Goal: Transaction & Acquisition: Purchase product/service

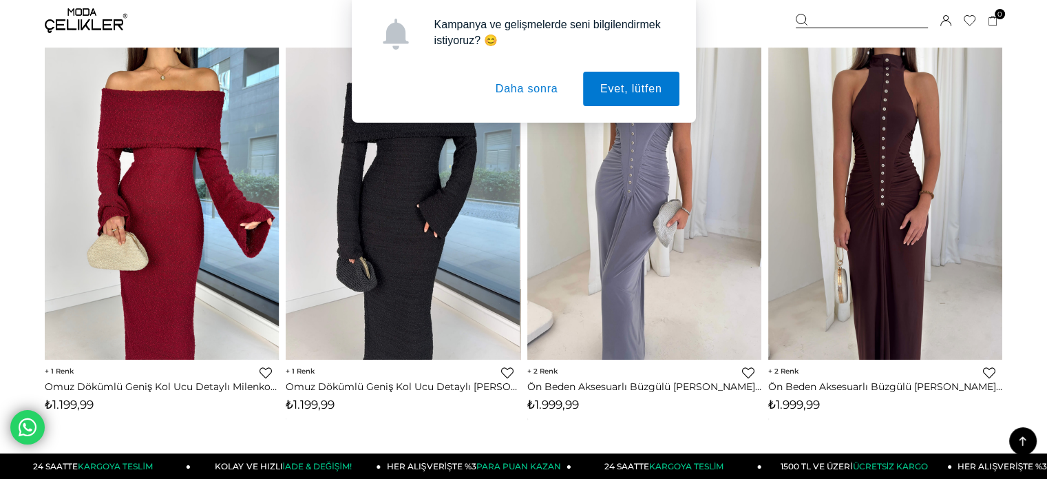
scroll to position [620, 0]
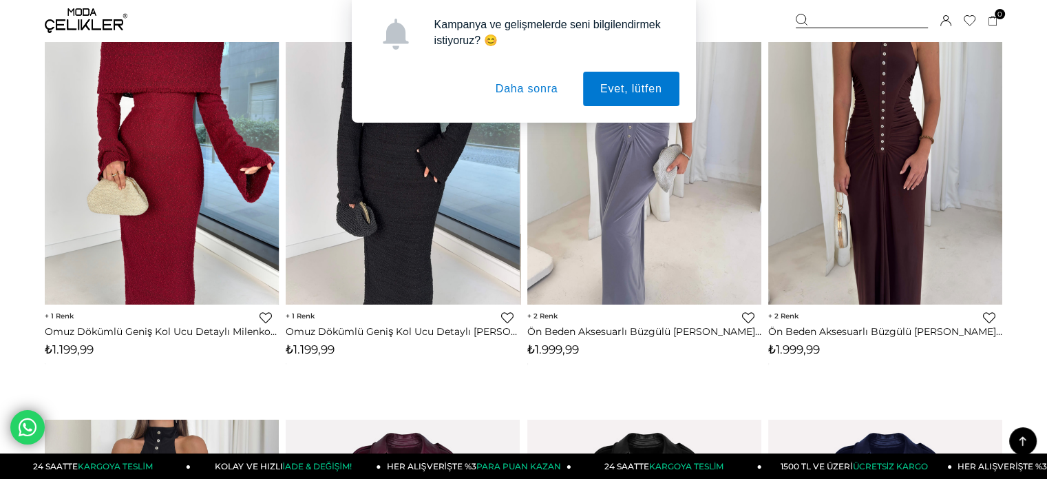
click at [526, 87] on button "Daha sonra" at bounding box center [527, 89] width 97 height 34
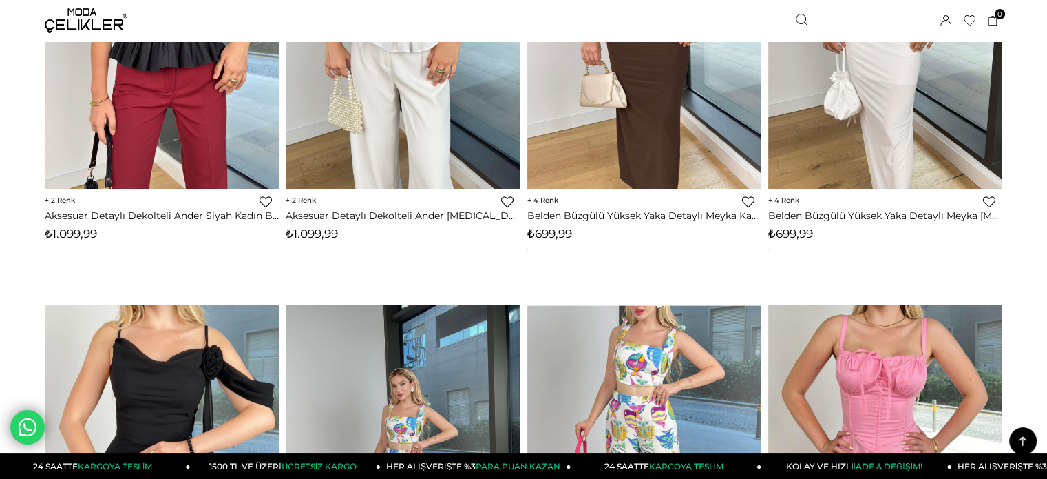
scroll to position [7362, 0]
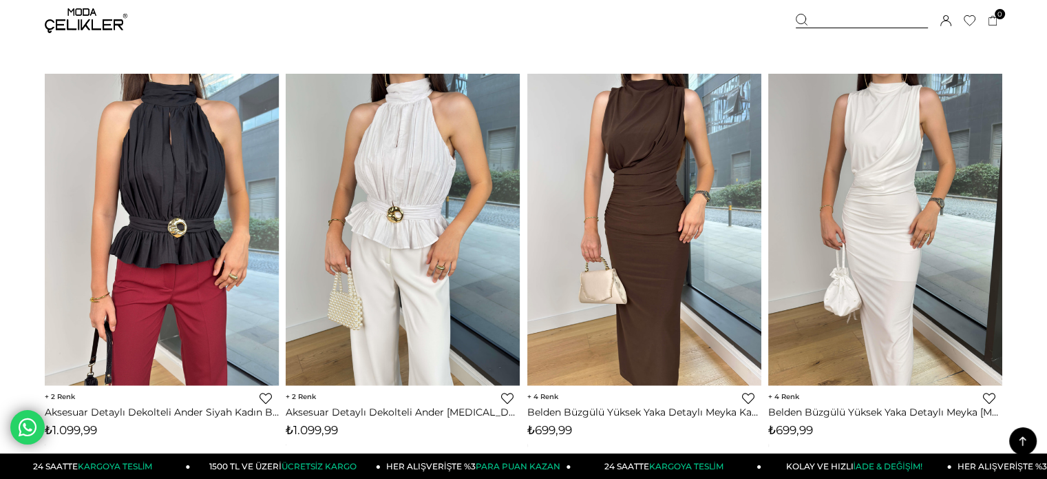
click at [78, 19] on img at bounding box center [86, 20] width 83 height 25
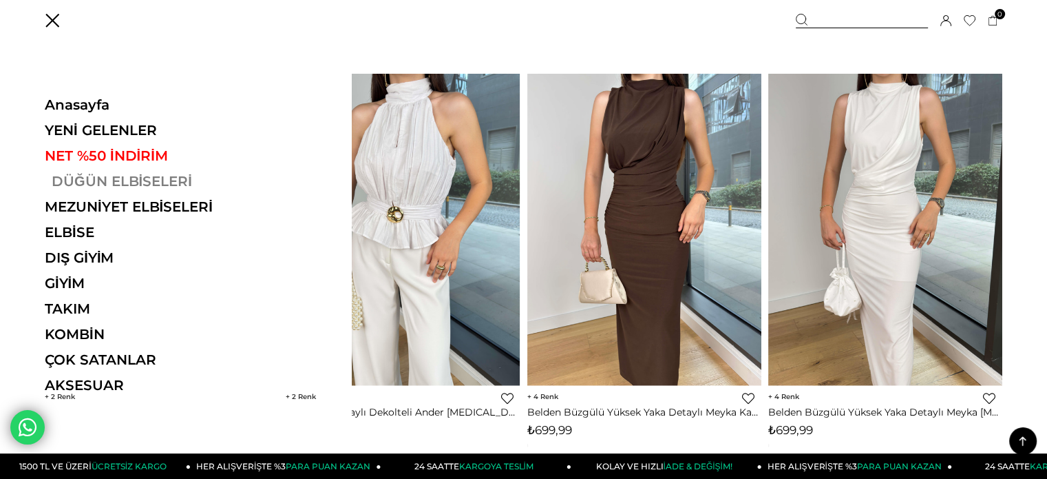
click at [109, 176] on link "DÜĞÜN ELBİSELERİ" at bounding box center [139, 181] width 189 height 17
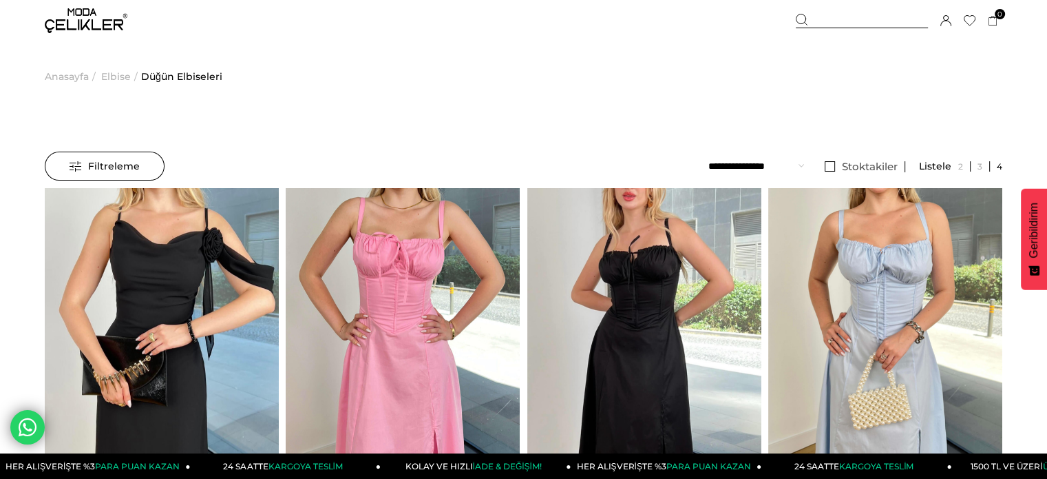
click at [864, 11] on div "Sepetim 0 Ürün Sepetinizde ürün bulunmamaktadır. Genel Toplam : Sepetim SİPARİŞ…" at bounding box center [899, 20] width 207 height 41
click at [840, 19] on div at bounding box center [862, 21] width 132 height 14
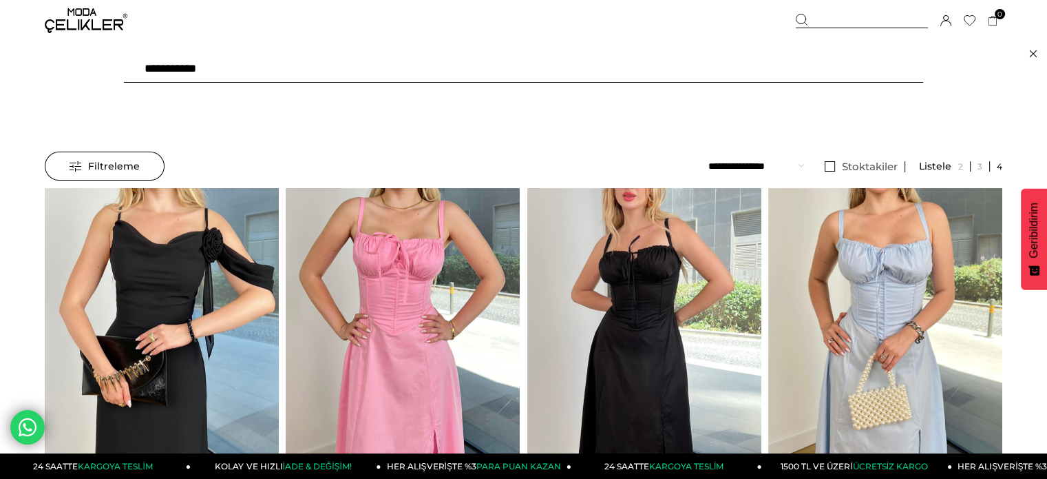
type input "**********"
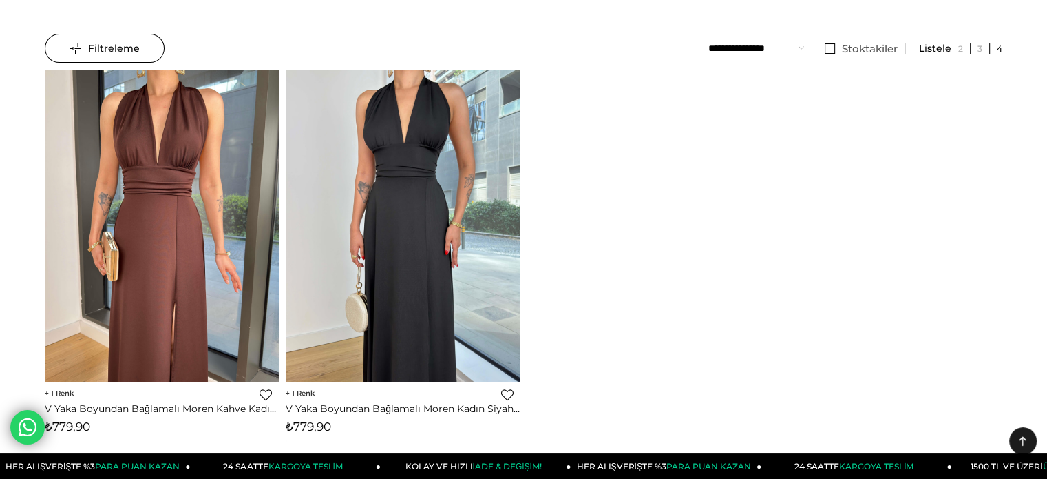
scroll to position [69, 0]
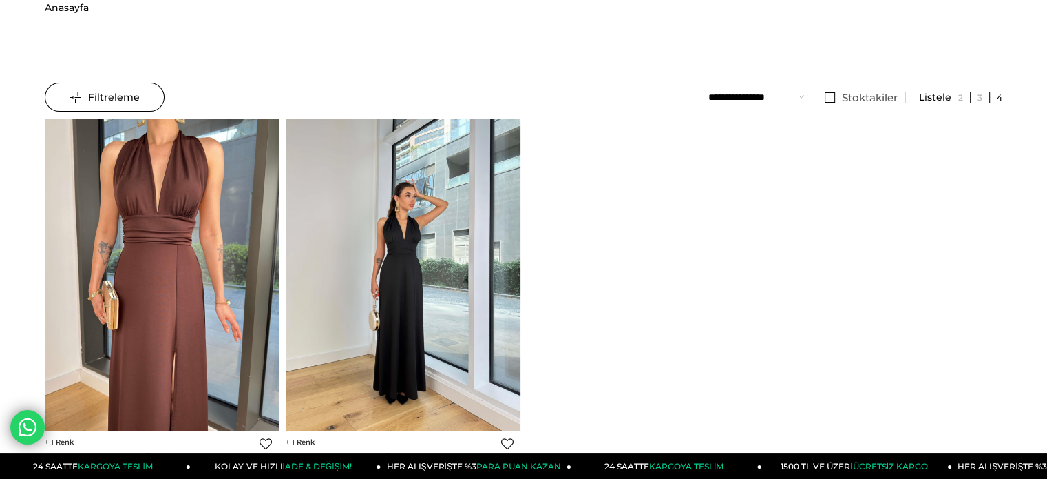
click at [410, 198] on img at bounding box center [403, 275] width 234 height 312
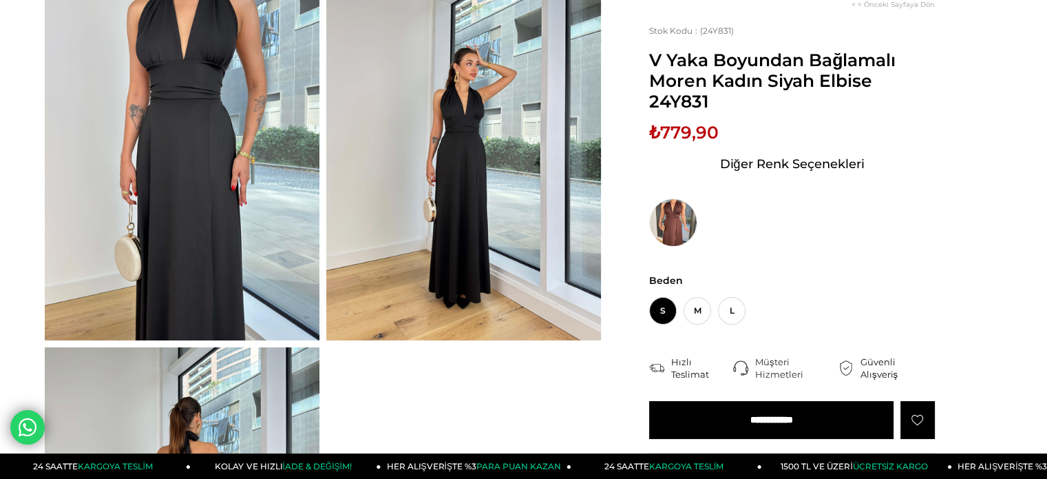
scroll to position [69, 0]
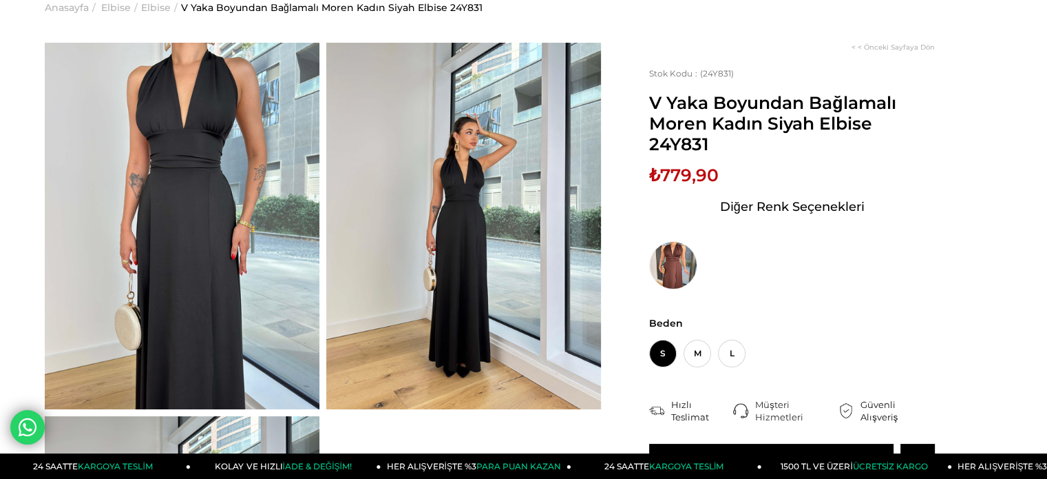
click at [410, 162] on img at bounding box center [463, 226] width 275 height 366
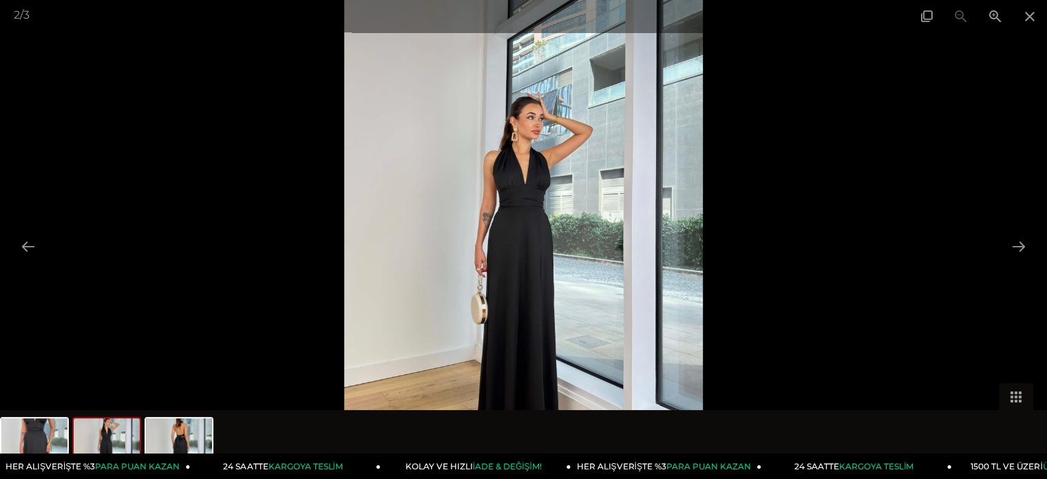
click at [796, 195] on div at bounding box center [523, 239] width 1047 height 479
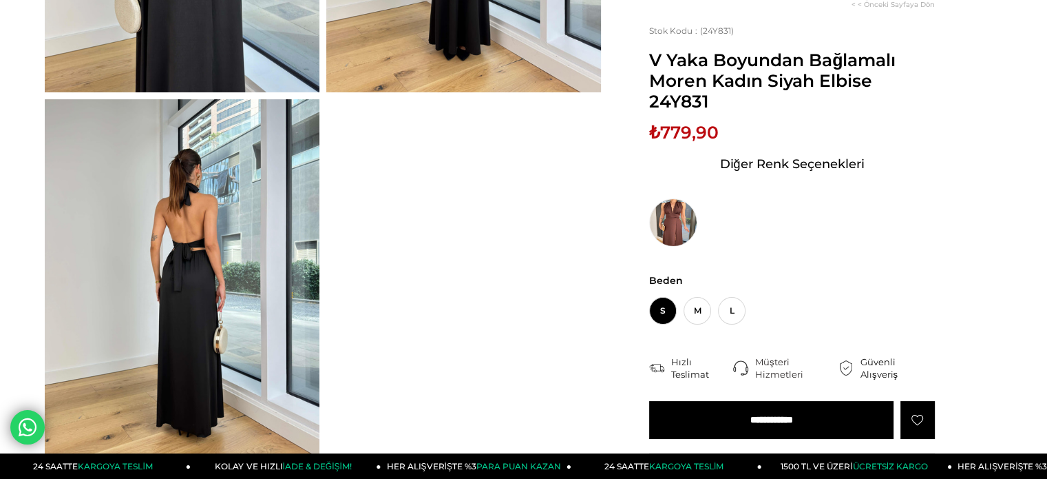
scroll to position [413, 0]
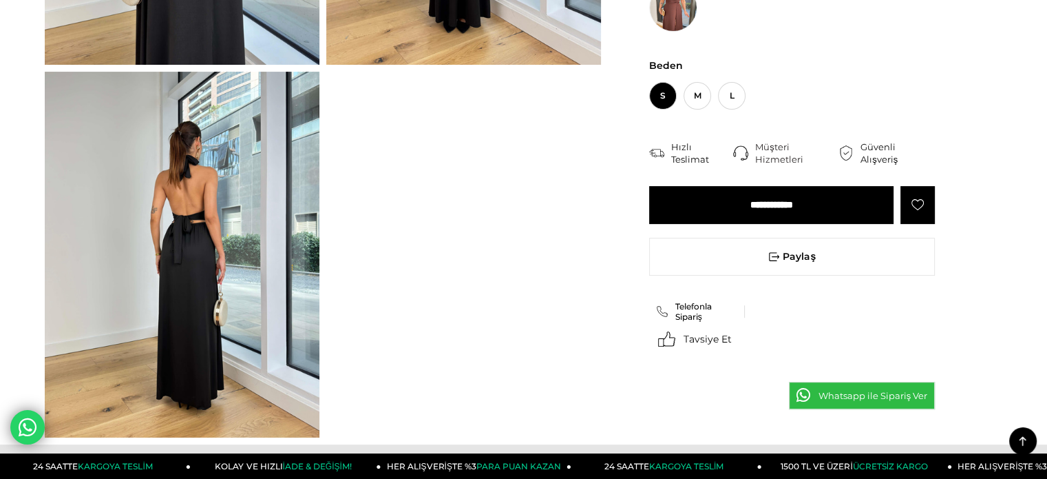
click at [215, 234] on img at bounding box center [182, 255] width 275 height 366
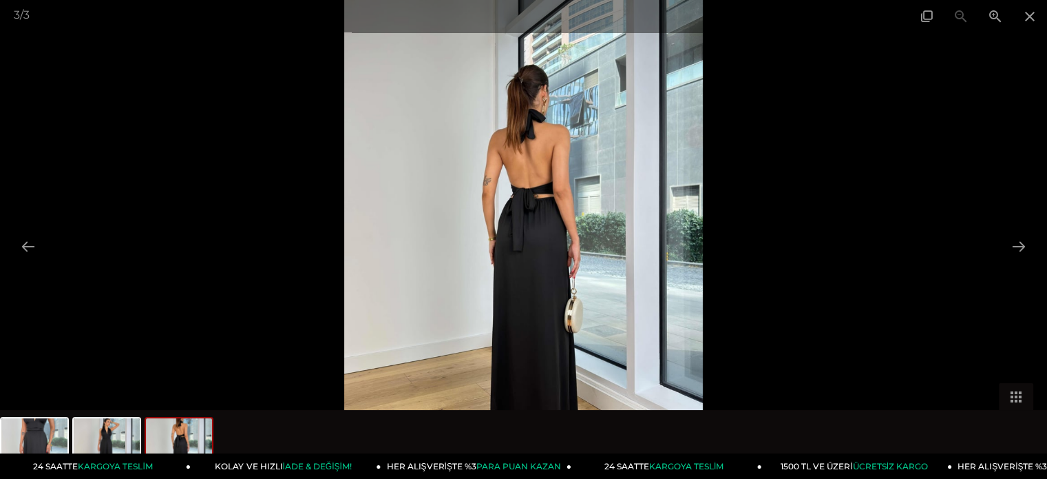
scroll to position [0, 0]
click at [1033, 11] on span at bounding box center [1030, 16] width 34 height 32
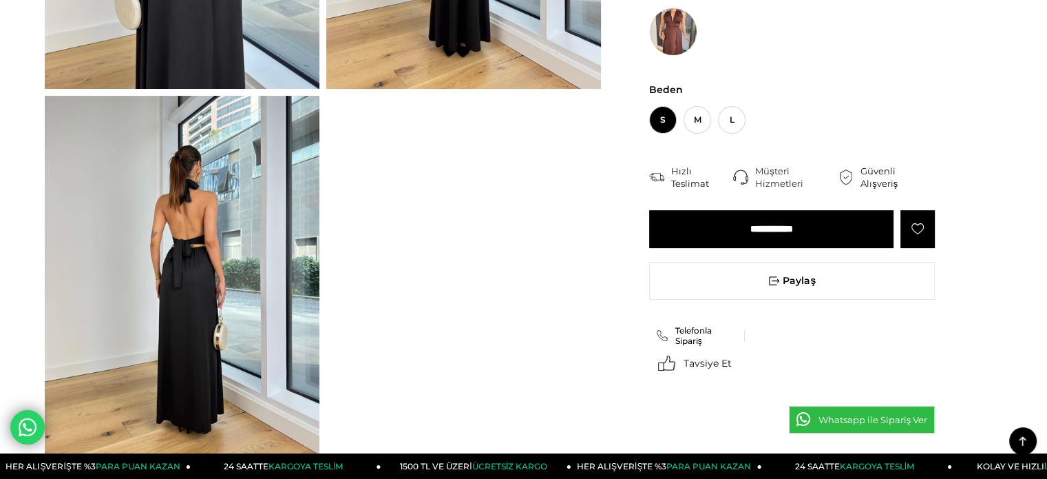
scroll to position [413, 0]
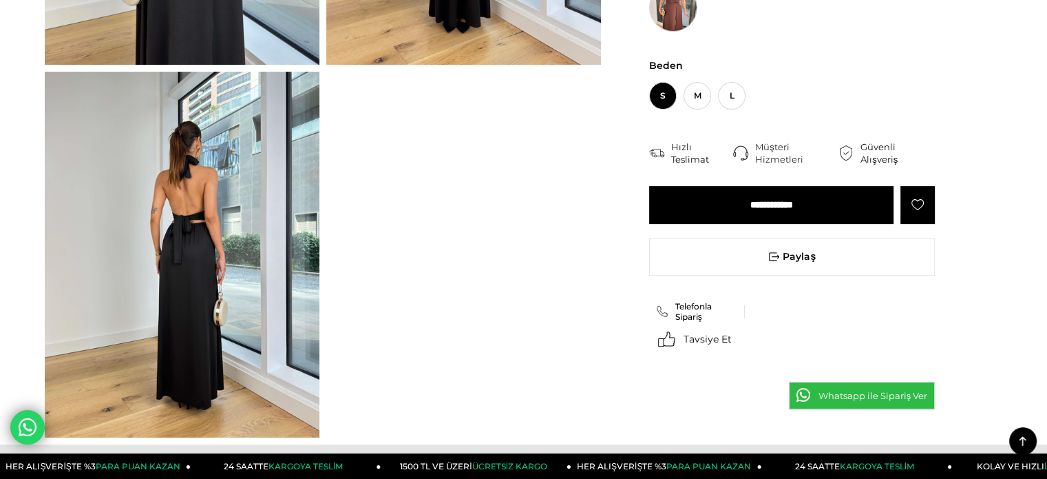
click at [678, 20] on img at bounding box center [673, 7] width 48 height 48
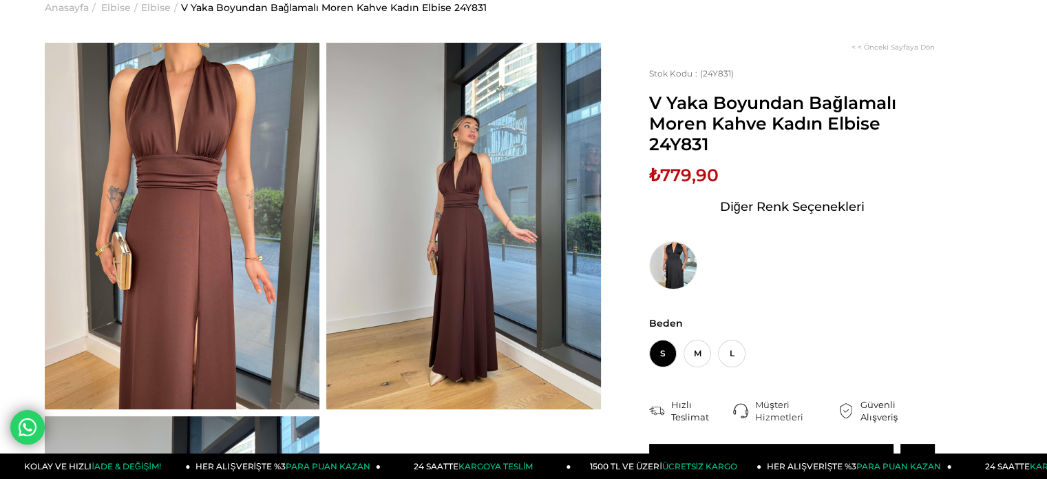
scroll to position [138, 0]
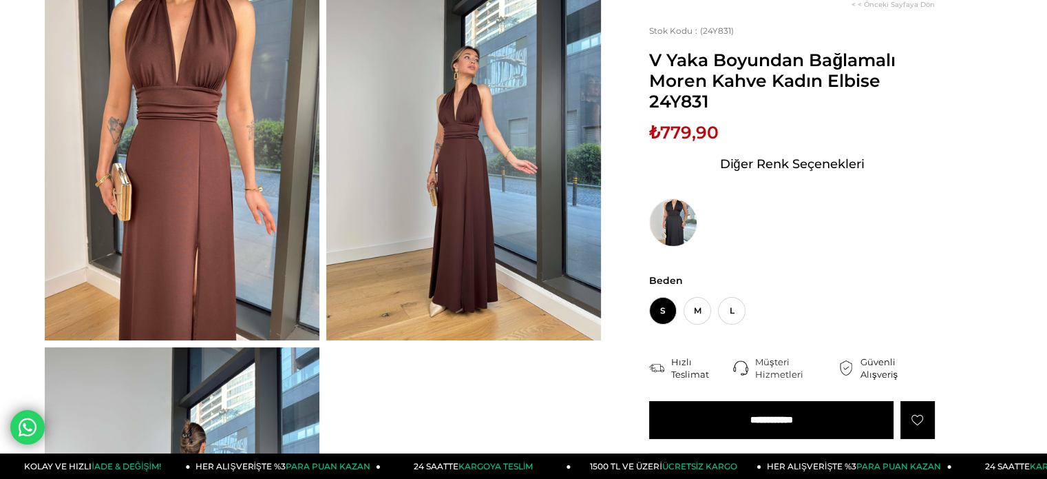
click at [539, 156] on img at bounding box center [463, 157] width 275 height 366
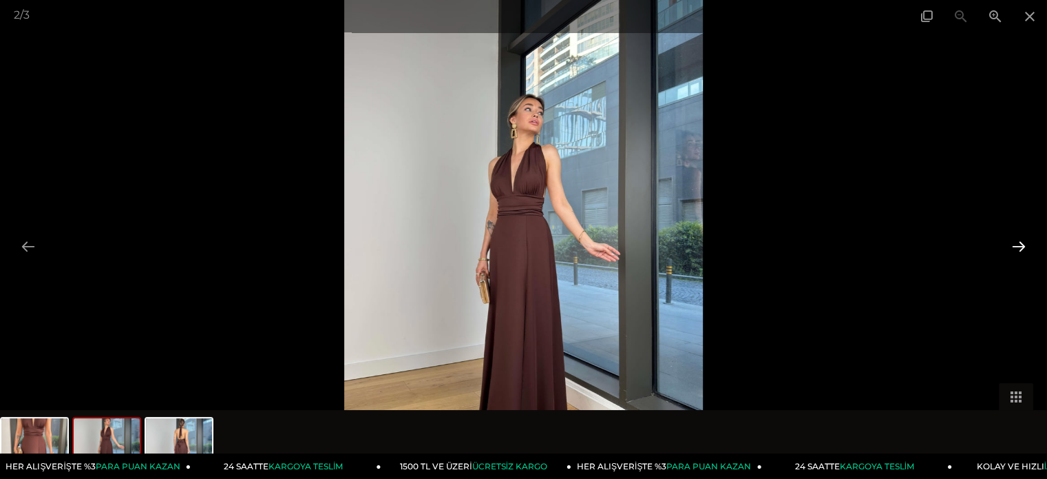
click at [1014, 244] on button at bounding box center [1019, 246] width 29 height 27
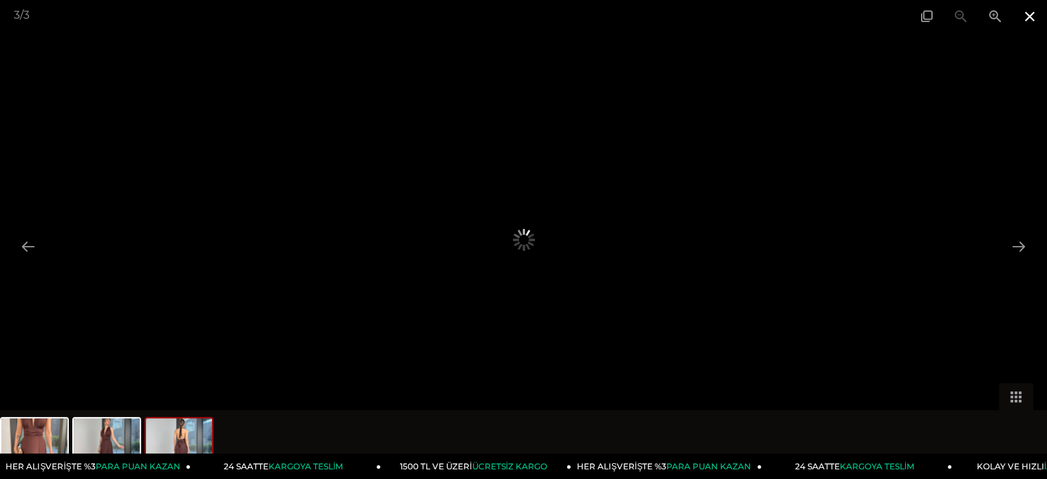
click at [1025, 18] on span at bounding box center [1030, 16] width 34 height 32
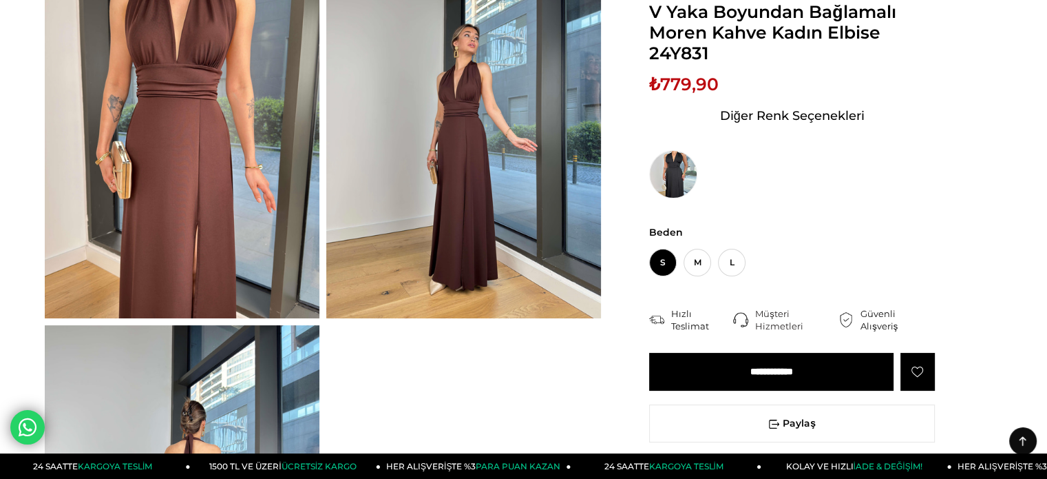
scroll to position [0, 0]
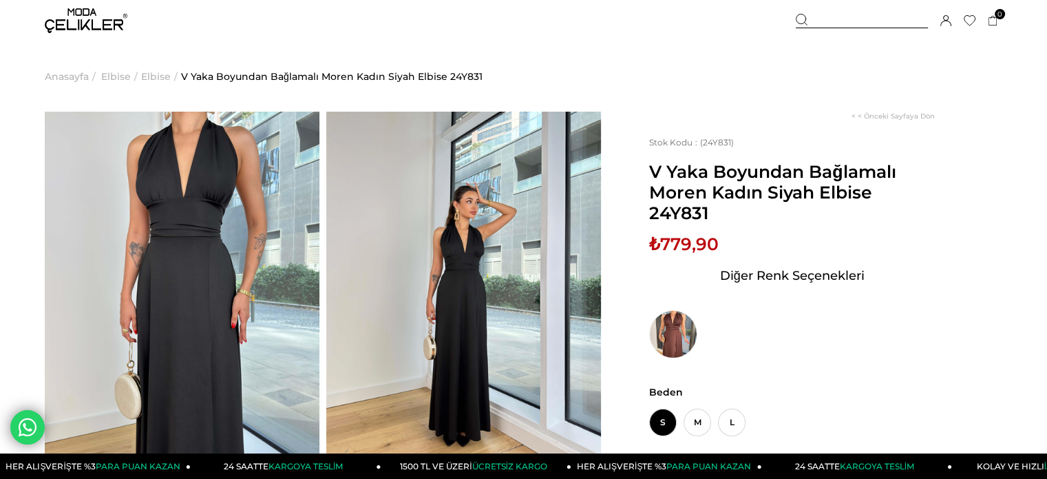
click at [194, 209] on img at bounding box center [182, 295] width 275 height 366
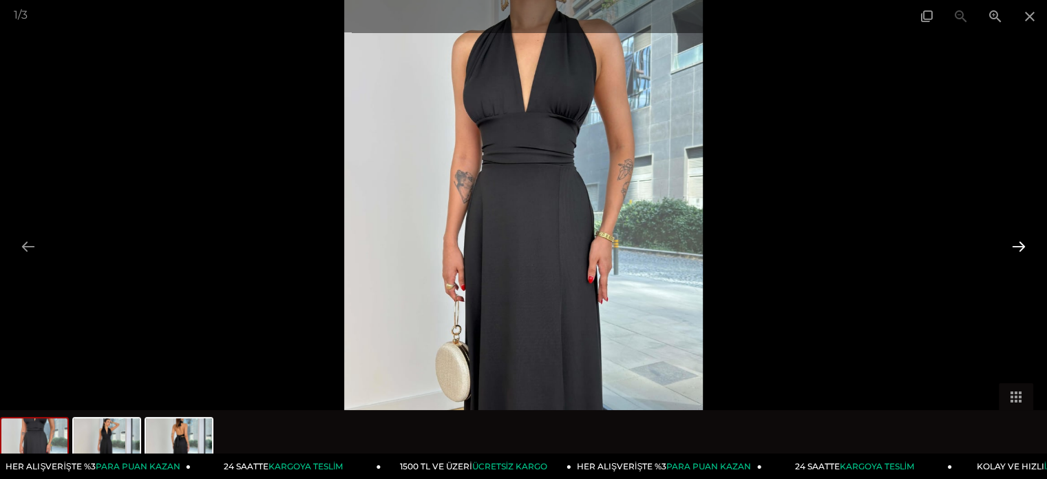
click at [1018, 242] on button at bounding box center [1019, 246] width 29 height 27
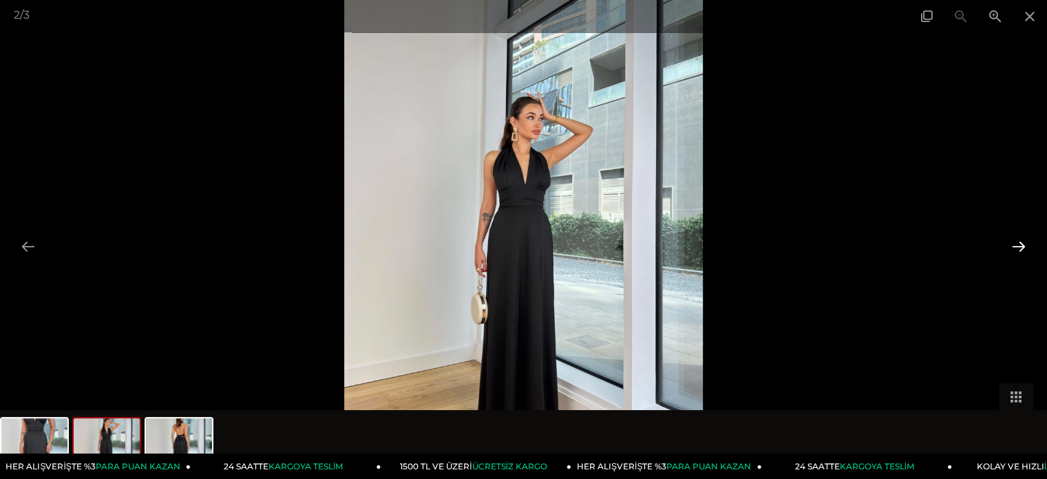
click at [1018, 242] on button at bounding box center [1019, 246] width 29 height 27
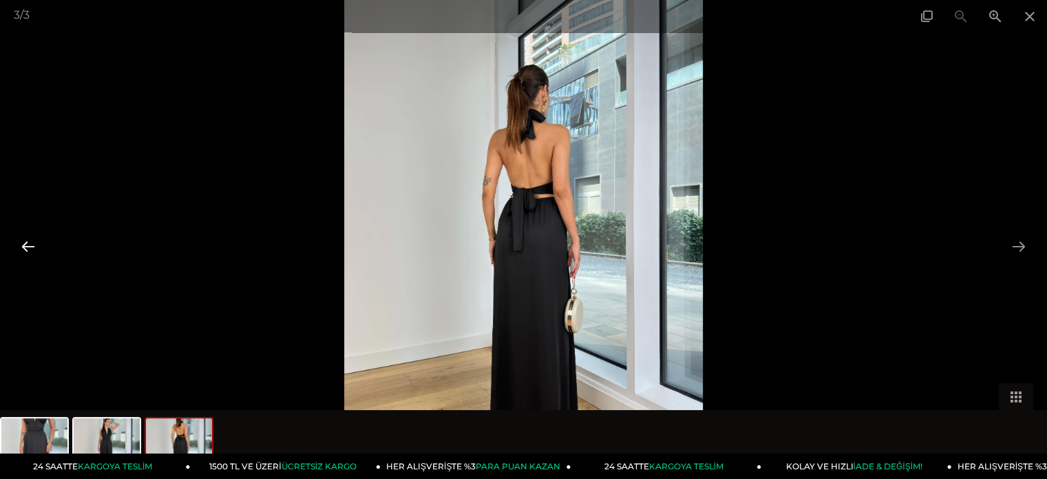
click at [25, 255] on button at bounding box center [28, 246] width 29 height 27
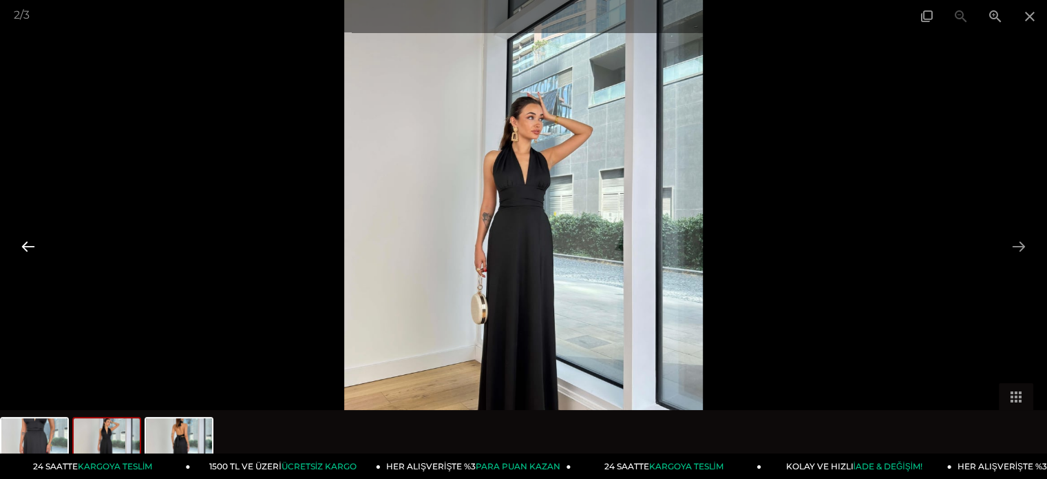
click at [25, 255] on button at bounding box center [28, 246] width 29 height 27
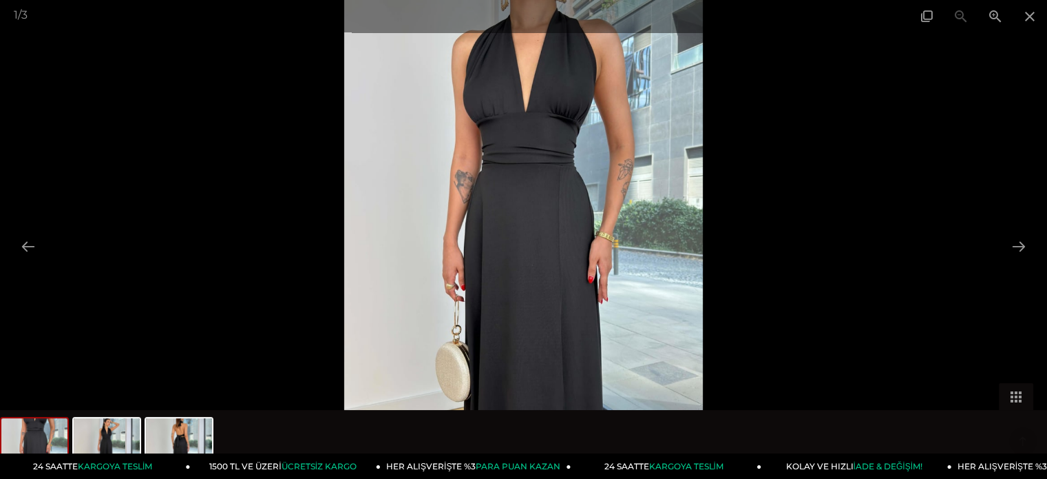
scroll to position [344, 0]
click at [70, 196] on div at bounding box center [523, 239] width 1047 height 479
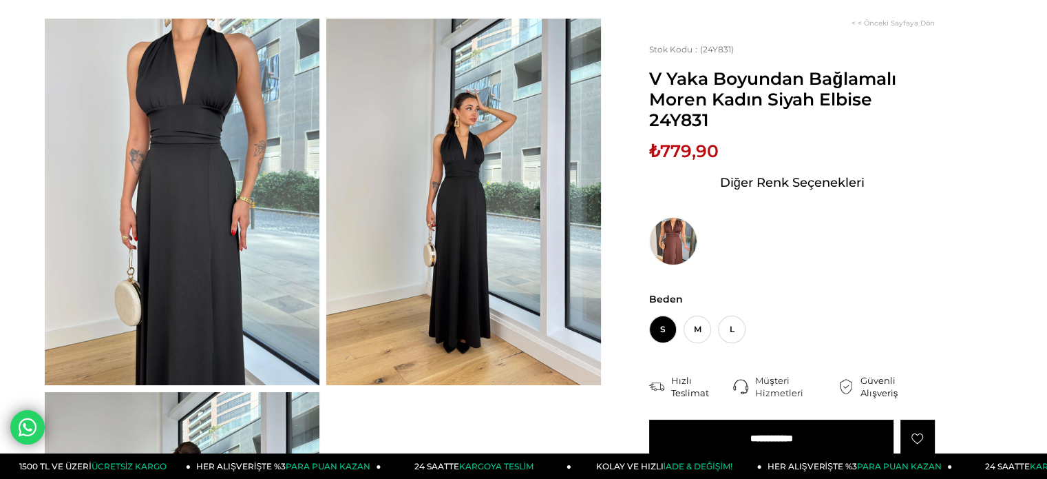
scroll to position [69, 0]
